Goal: Task Accomplishment & Management: Manage account settings

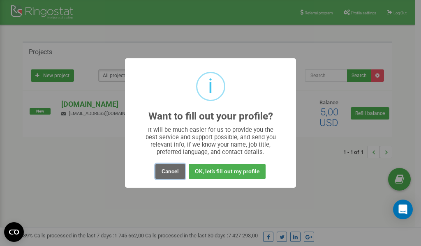
click at [168, 173] on button "Cancel" at bounding box center [170, 171] width 30 height 15
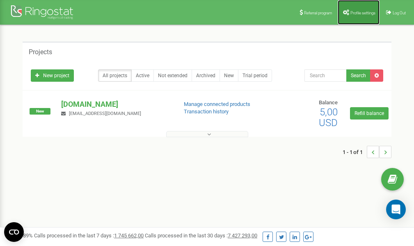
click at [352, 14] on span "Profile settings" at bounding box center [363, 13] width 25 height 5
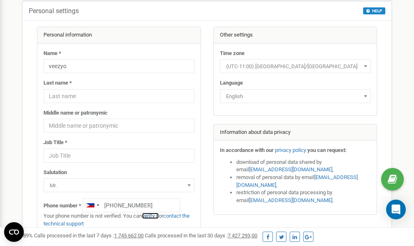
click at [157, 216] on link "verify it" at bounding box center [150, 216] width 17 height 6
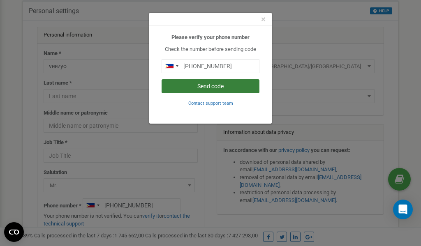
click at [197, 86] on button "Send code" at bounding box center [210, 86] width 98 height 14
